Goal: Task Accomplishment & Management: Complete application form

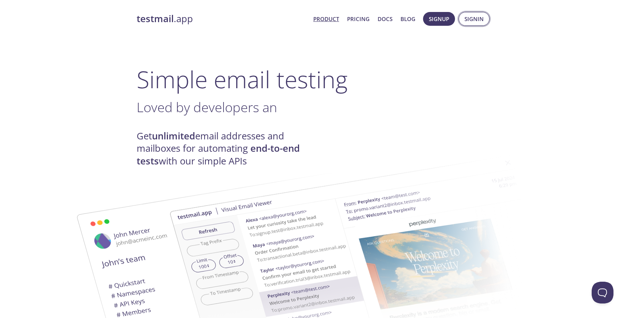
click at [470, 20] on span "Signin" at bounding box center [473, 18] width 19 height 9
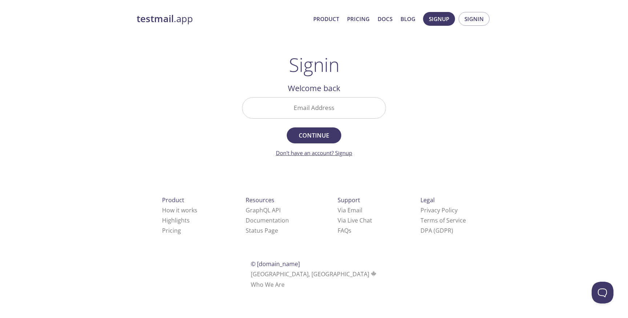
click at [302, 155] on link "Don't have an account? Signup" at bounding box center [314, 152] width 76 height 7
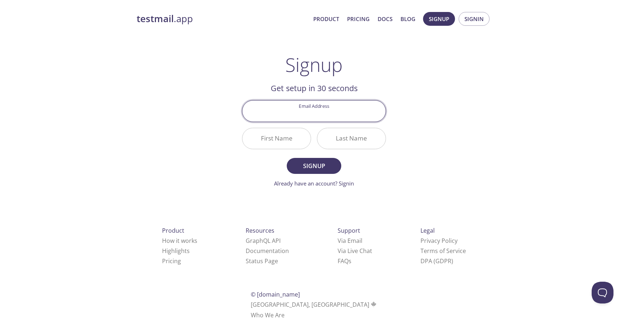
click at [326, 111] on input "Email Address" at bounding box center [313, 111] width 143 height 21
type input "[EMAIL_ADDRESS][DOMAIN_NAME]"
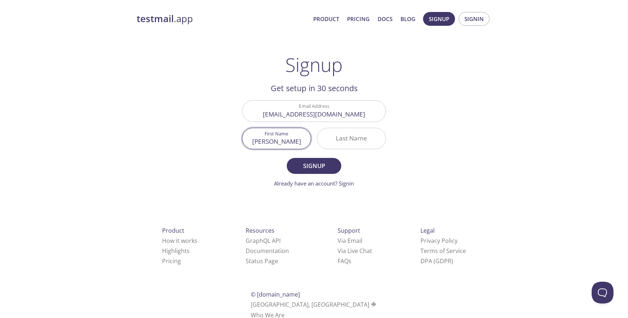
type input "[PERSON_NAME]"
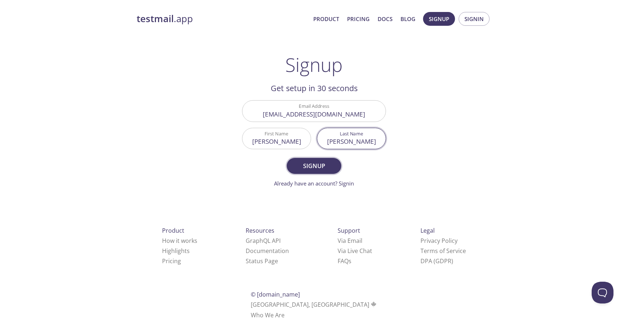
type input "[PERSON_NAME]"
click at [321, 162] on span "Signup" at bounding box center [314, 166] width 39 height 10
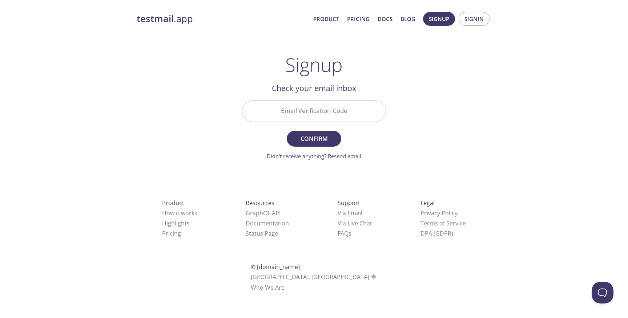
click at [351, 117] on input "Email Verification Code" at bounding box center [313, 111] width 143 height 21
paste input "A4UZEWH"
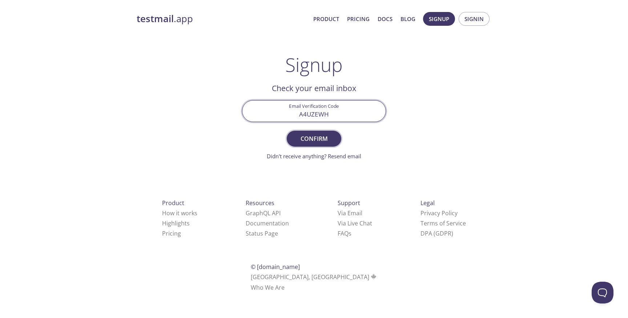
type input "A4UZEWH"
click at [330, 138] on span "Confirm" at bounding box center [314, 139] width 39 height 10
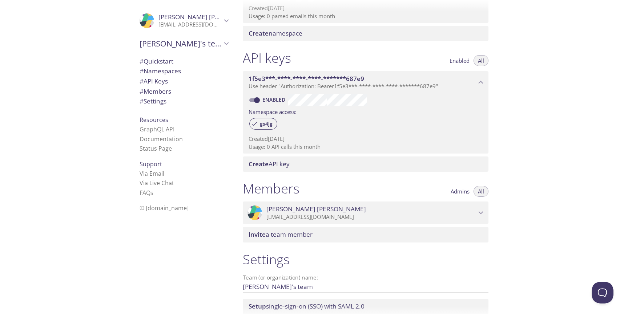
scroll to position [138, 0]
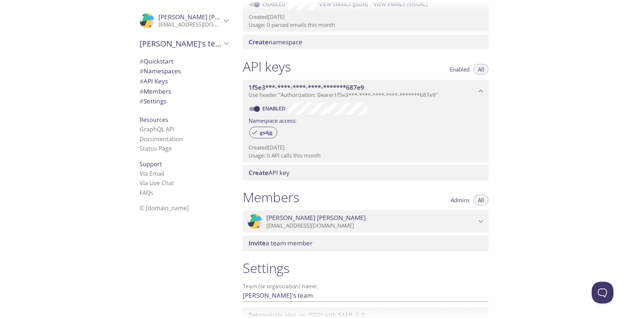
click at [464, 93] on p "Use header "Authorization: Bearer 1f5e3***-****-****-****-*******687e9 "" at bounding box center [363, 95] width 228 height 7
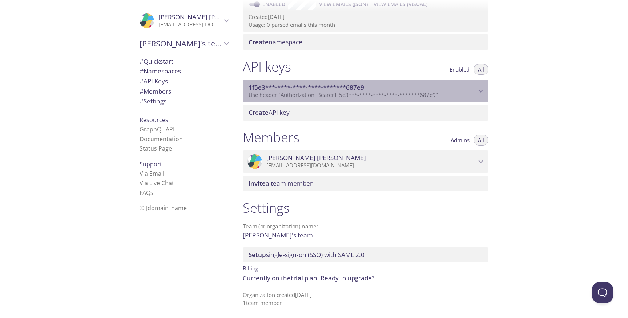
click at [464, 93] on p "Use header "Authorization: Bearer 1f5e3***-****-****-****-*******687e9 "" at bounding box center [363, 95] width 228 height 7
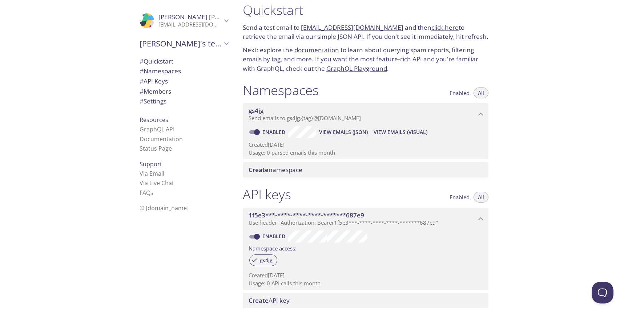
scroll to position [0, 0]
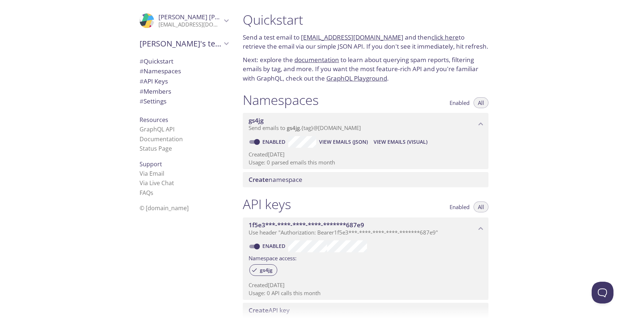
click at [412, 141] on span "View Emails (Visual)" at bounding box center [401, 142] width 54 height 9
